Goal: Navigation & Orientation: Find specific page/section

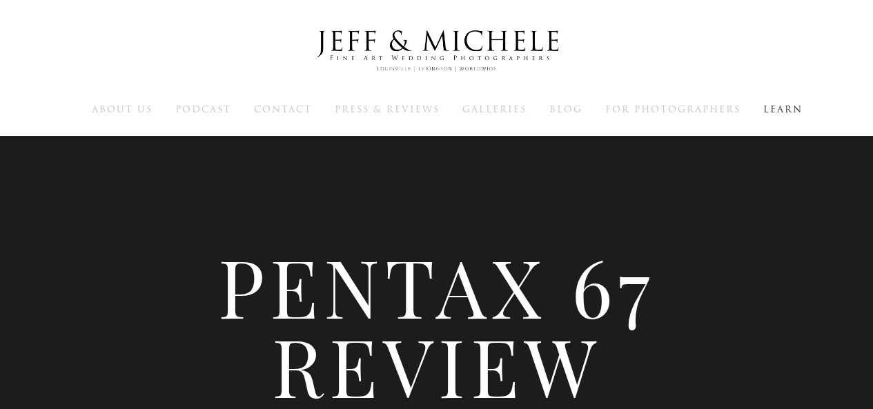
drag, startPoint x: 877, startPoint y: 154, endPoint x: 883, endPoint y: -41, distance: 195.5
click at [501, 48] on img at bounding box center [437, 51] width 276 height 68
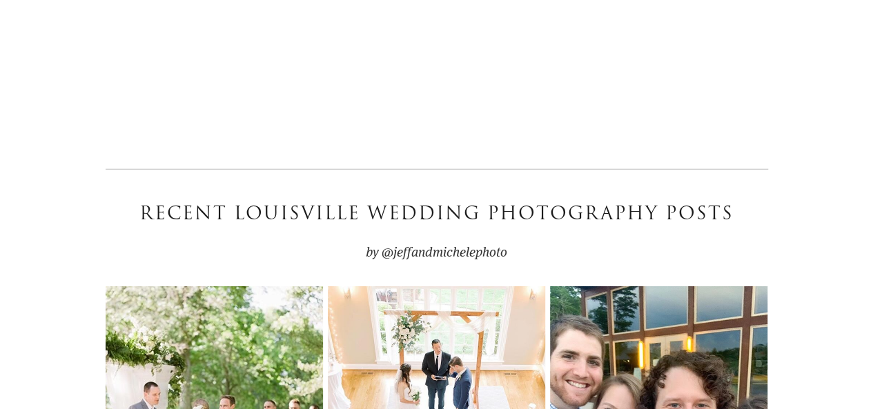
scroll to position [4552, 0]
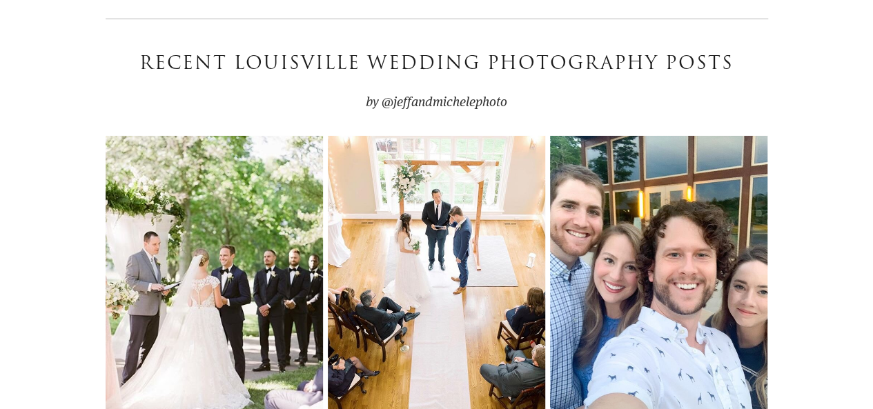
drag, startPoint x: 879, startPoint y: 15, endPoint x: 865, endPoint y: 113, distance: 98.4
click at [244, 227] on img at bounding box center [214, 281] width 356 height 290
